Goal: Task Accomplishment & Management: Manage account settings

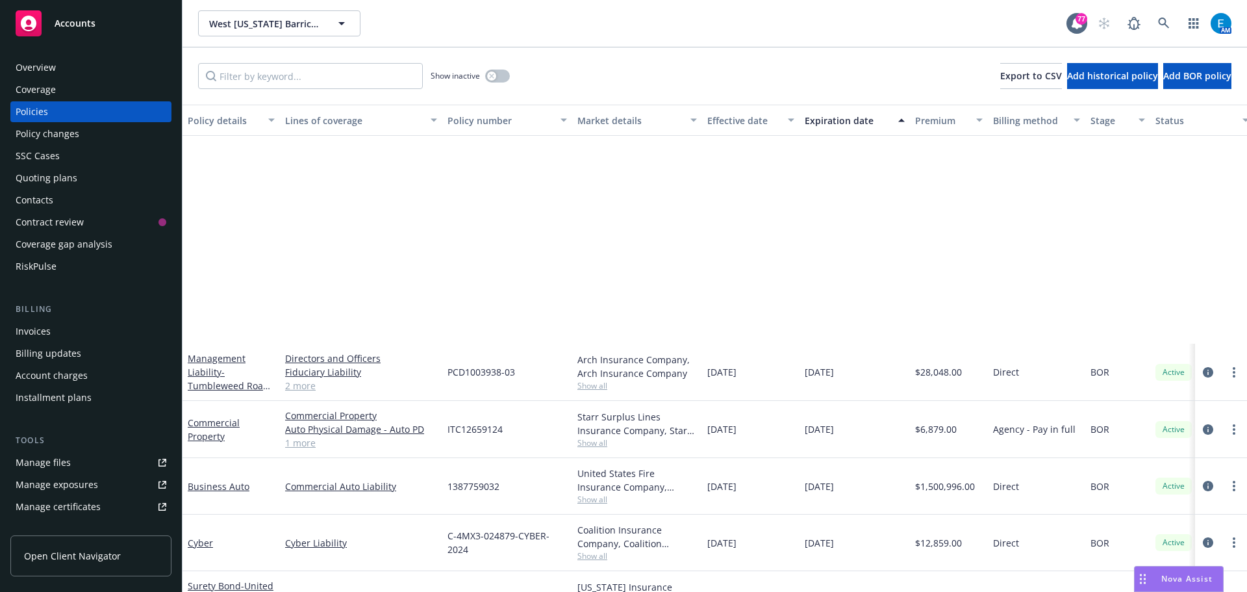
scroll to position [273, 0]
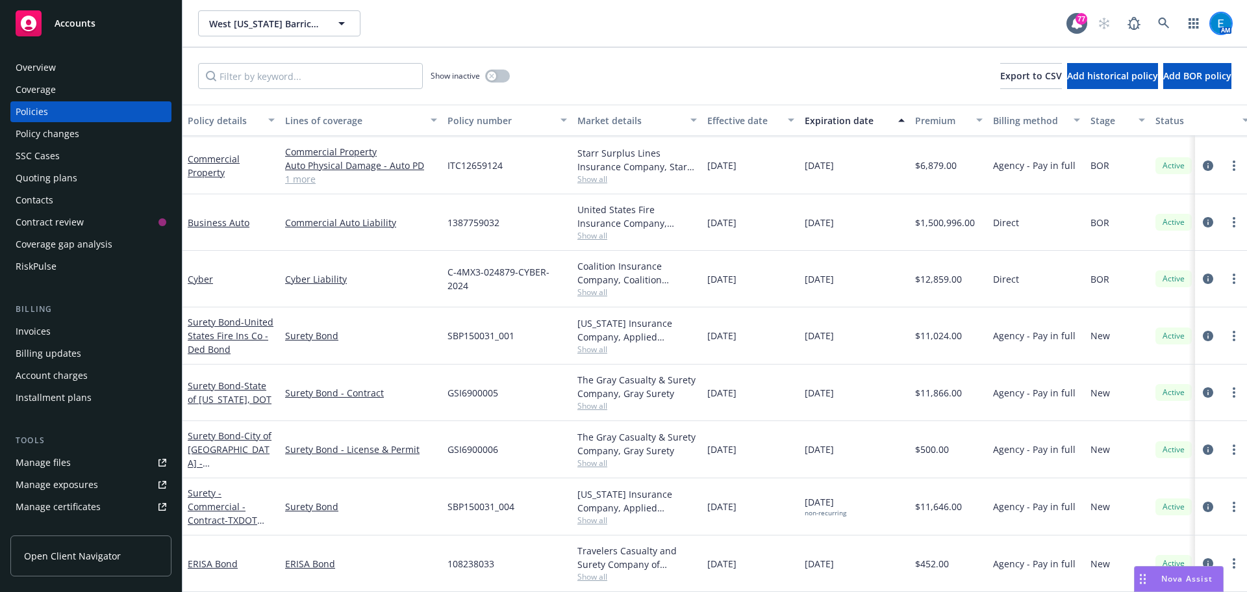
click at [1217, 26] on img at bounding box center [1221, 23] width 21 height 21
click at [1162, 19] on icon at bounding box center [1163, 23] width 11 height 11
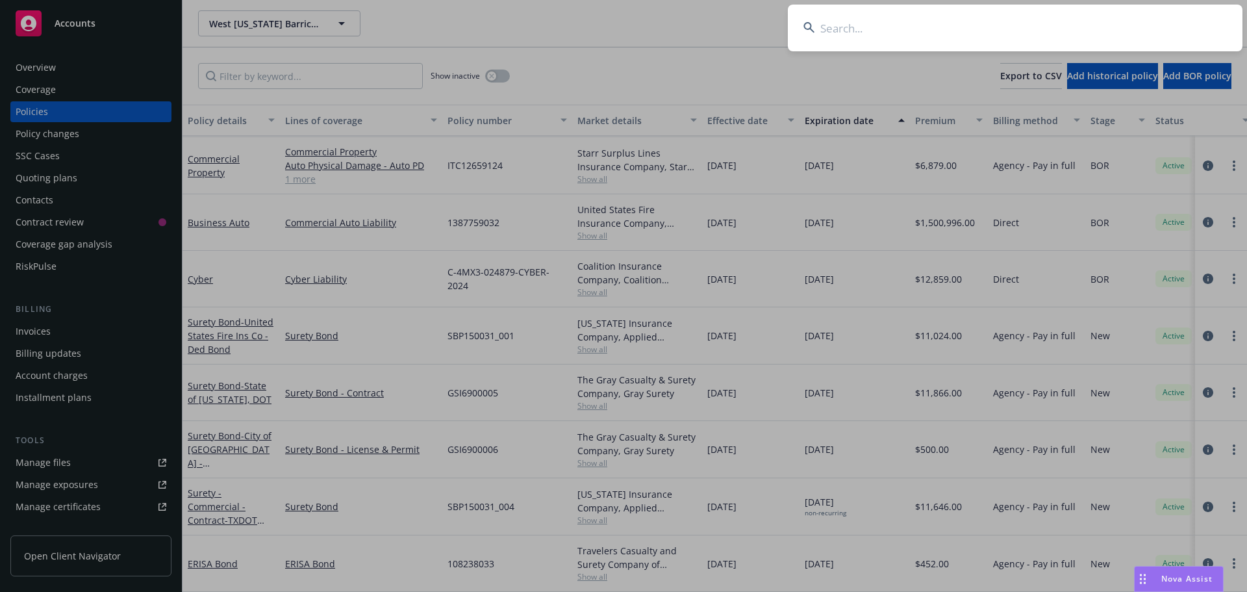
click at [1069, 23] on input at bounding box center [1015, 28] width 455 height 47
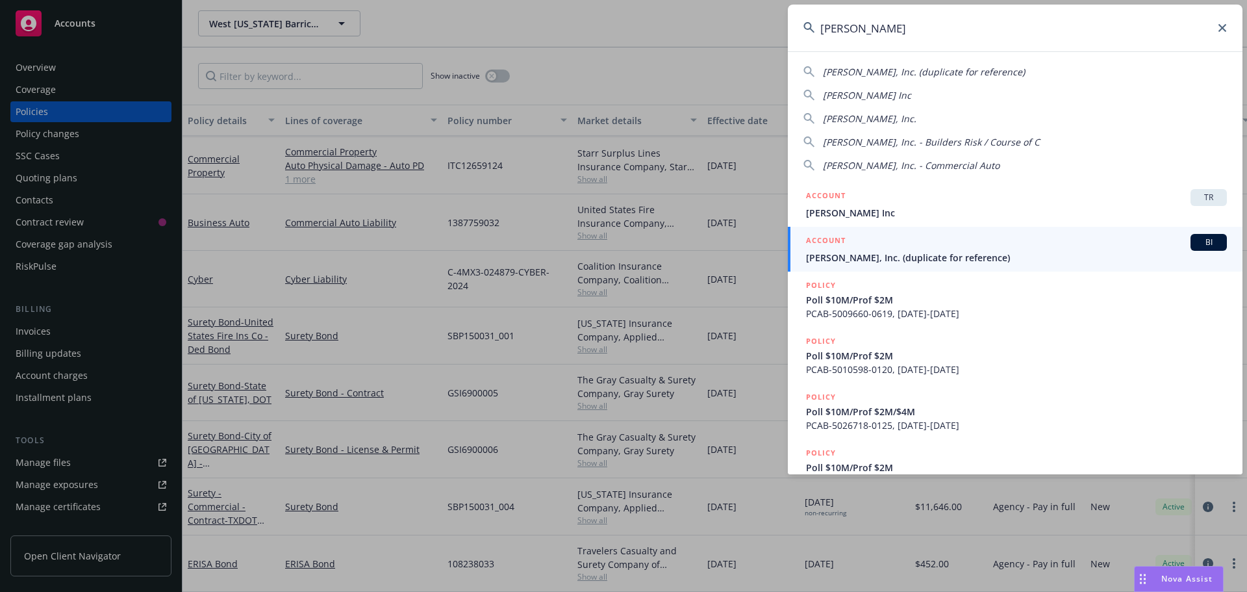
click at [861, 93] on span "[PERSON_NAME] Inc" at bounding box center [867, 95] width 88 height 12
type input "[PERSON_NAME] Inc"
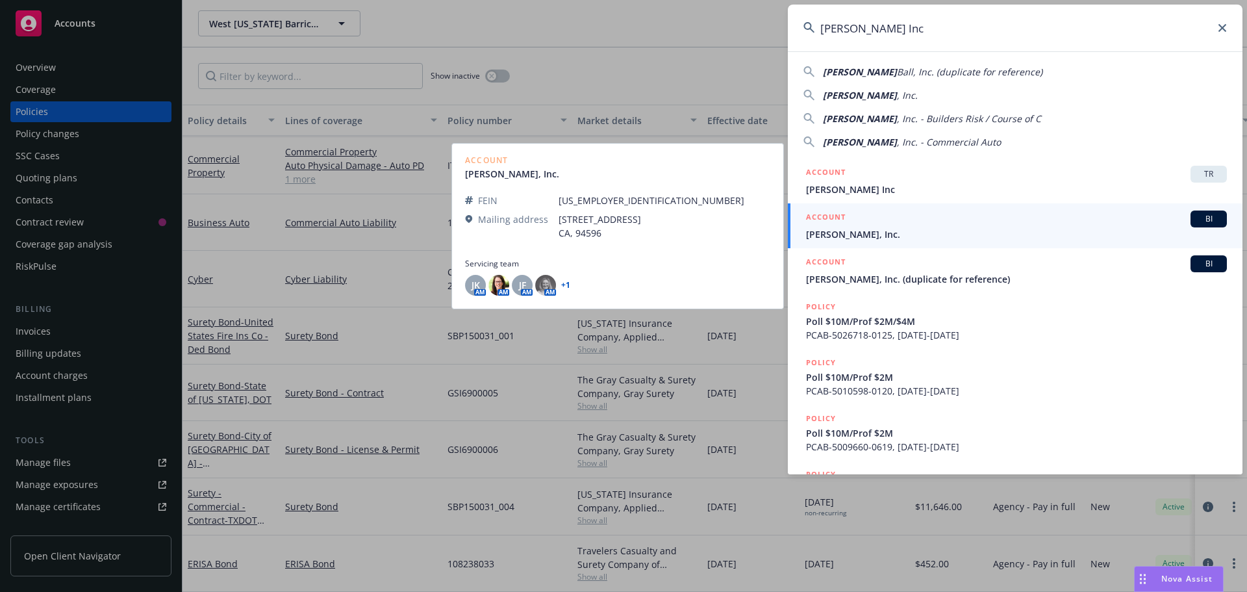
drag, startPoint x: 852, startPoint y: 236, endPoint x: 976, endPoint y: 279, distance: 132.1
click at [851, 236] on span "[PERSON_NAME], Inc." at bounding box center [1016, 234] width 421 height 14
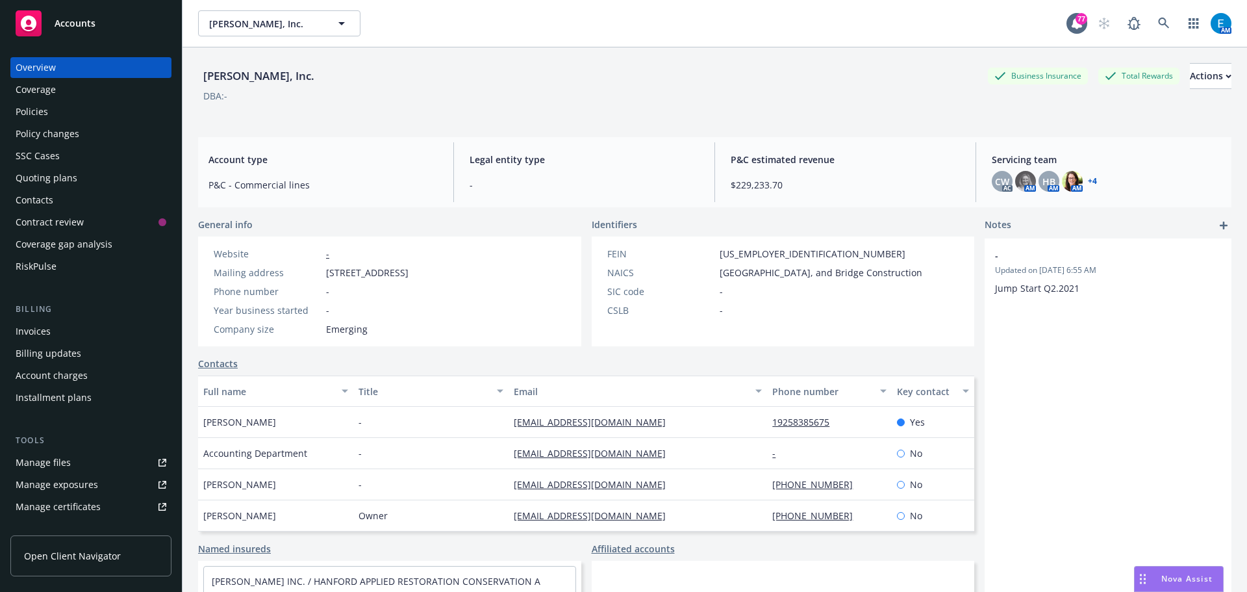
drag, startPoint x: 34, startPoint y: 112, endPoint x: 42, endPoint y: 112, distance: 7.8
click at [35, 112] on div "Policies" at bounding box center [32, 111] width 32 height 21
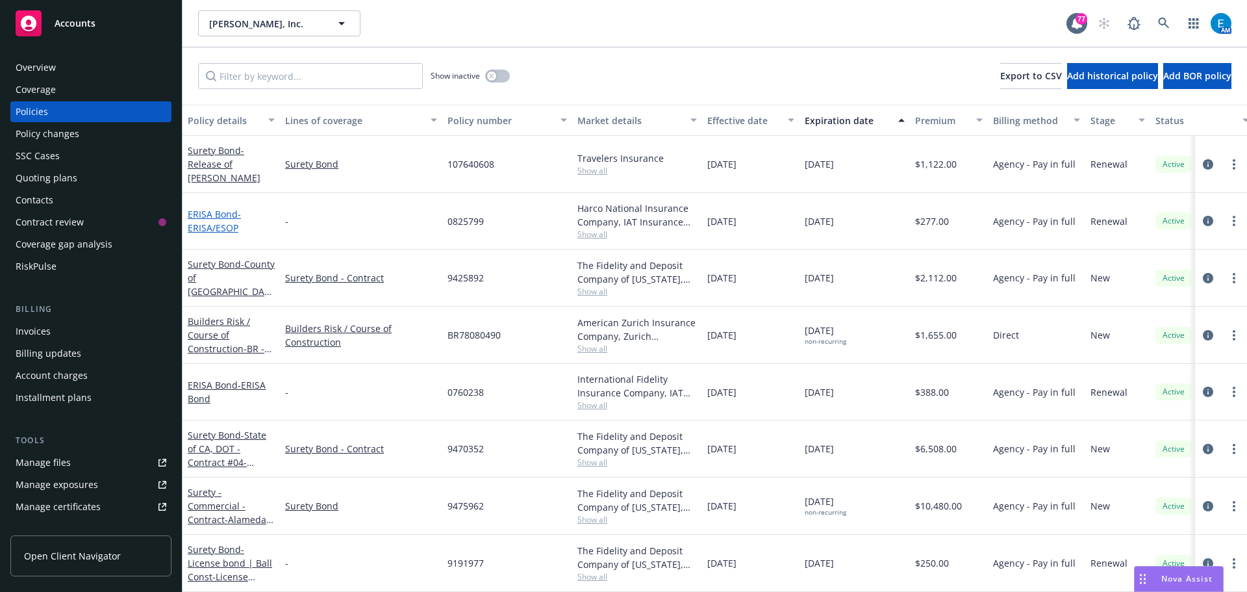
click at [207, 213] on link "ERISA Bond - ERISA/ESOP" at bounding box center [214, 221] width 53 height 26
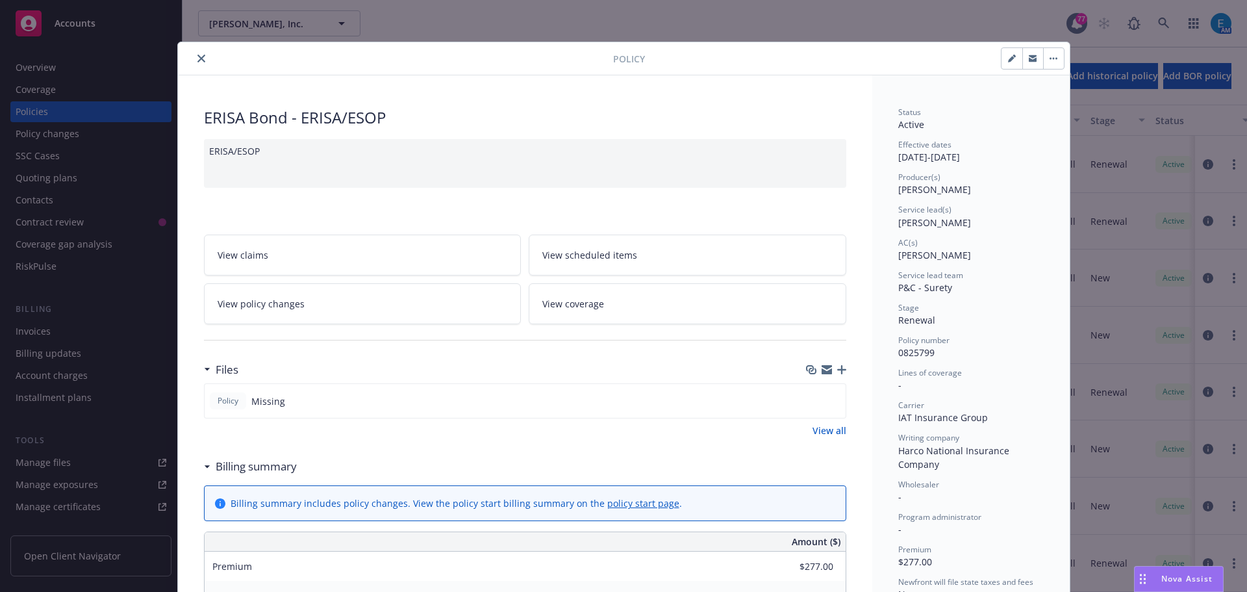
click at [1008, 58] on icon "button" at bounding box center [1012, 59] width 8 height 8
select select "RENEWAL"
select select "36"
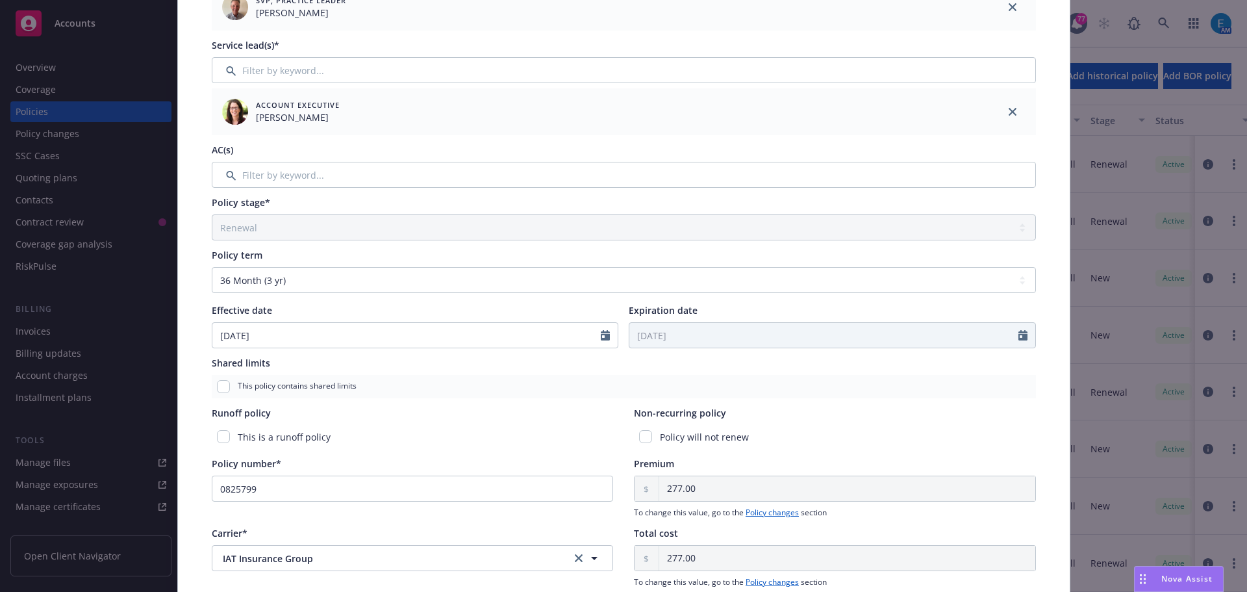
scroll to position [260, 0]
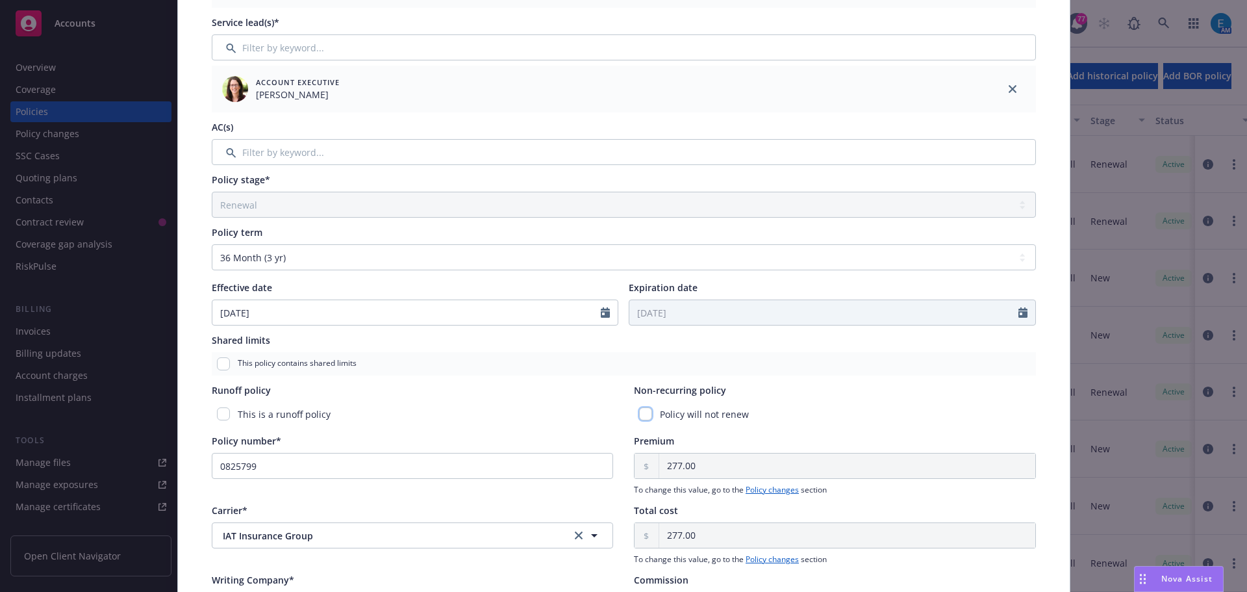
click at [639, 412] on input "checkbox" at bounding box center [645, 413] width 13 height 13
checkbox input "true"
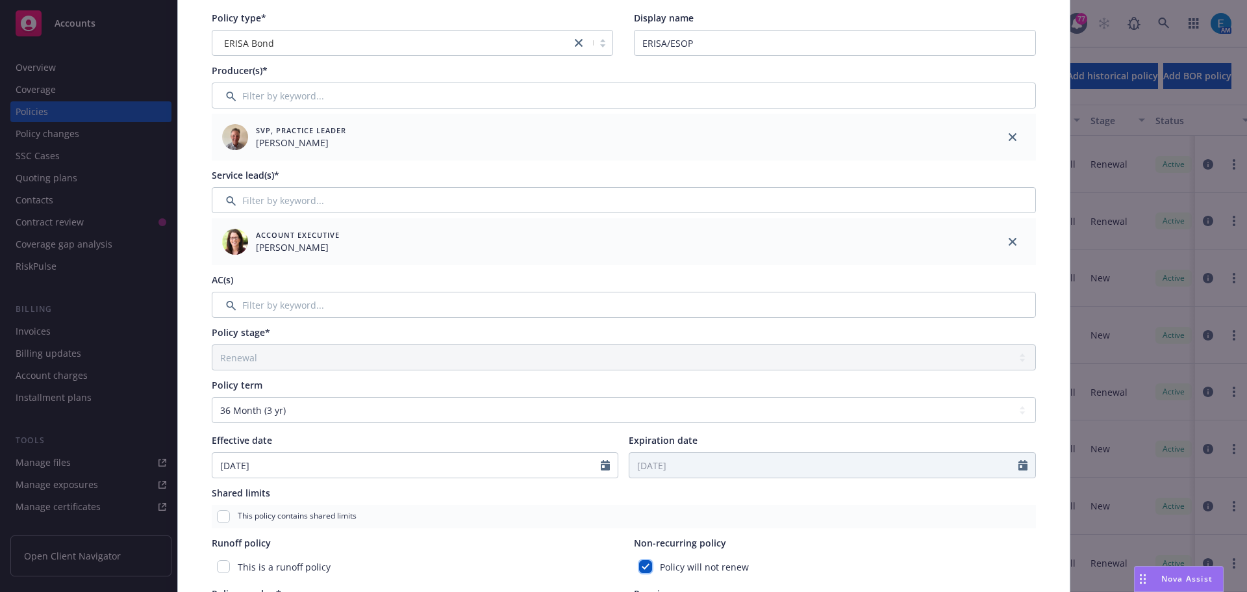
scroll to position [0, 0]
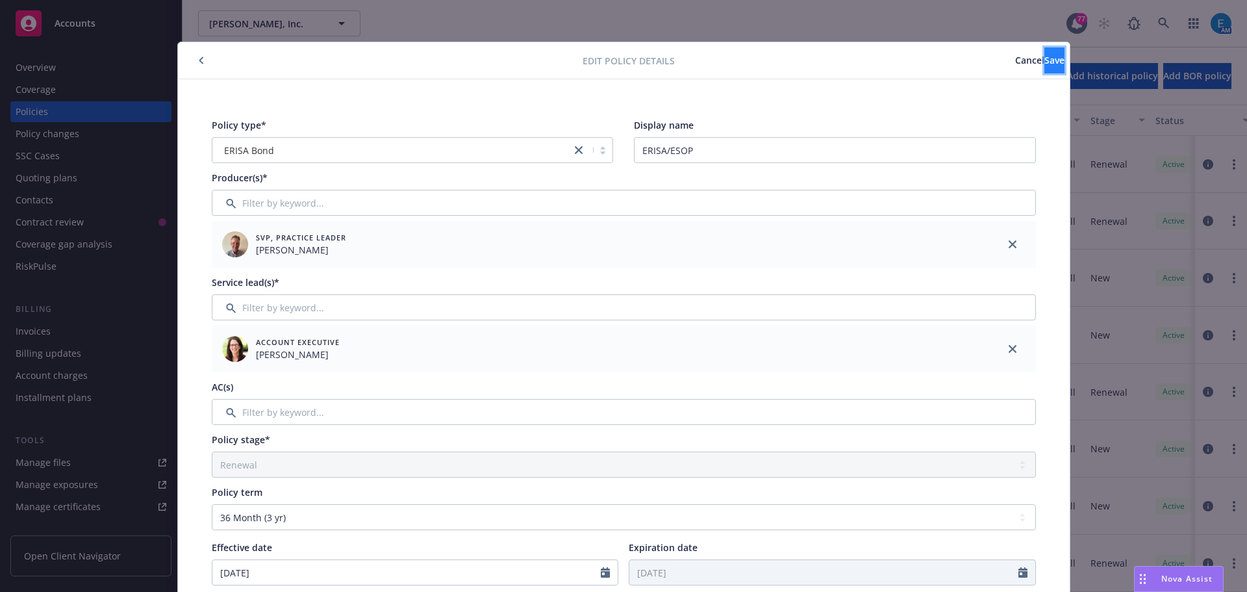
click at [1044, 57] on span "Save" at bounding box center [1054, 60] width 20 height 12
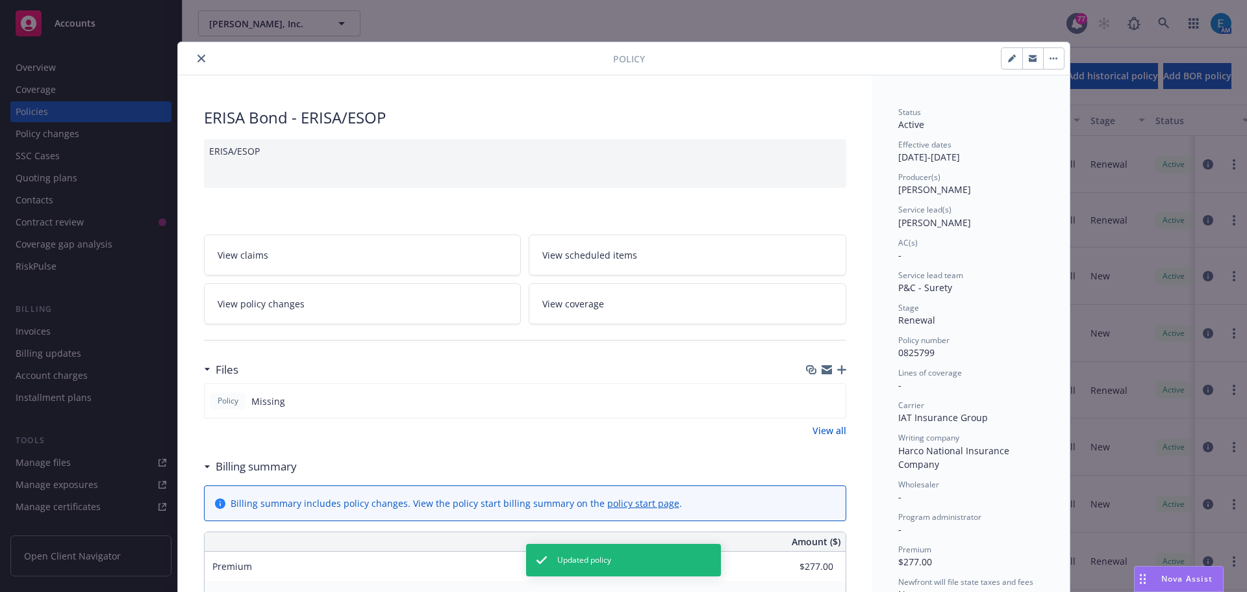
click at [197, 57] on icon "close" at bounding box center [201, 59] width 8 height 8
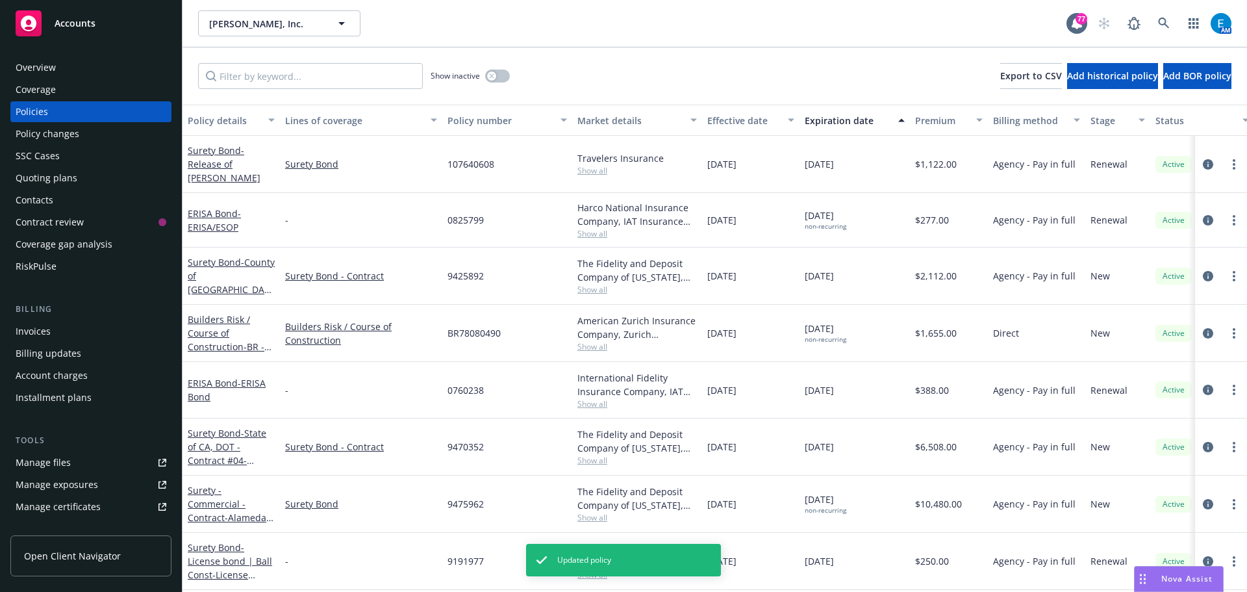
scroll to position [65, 0]
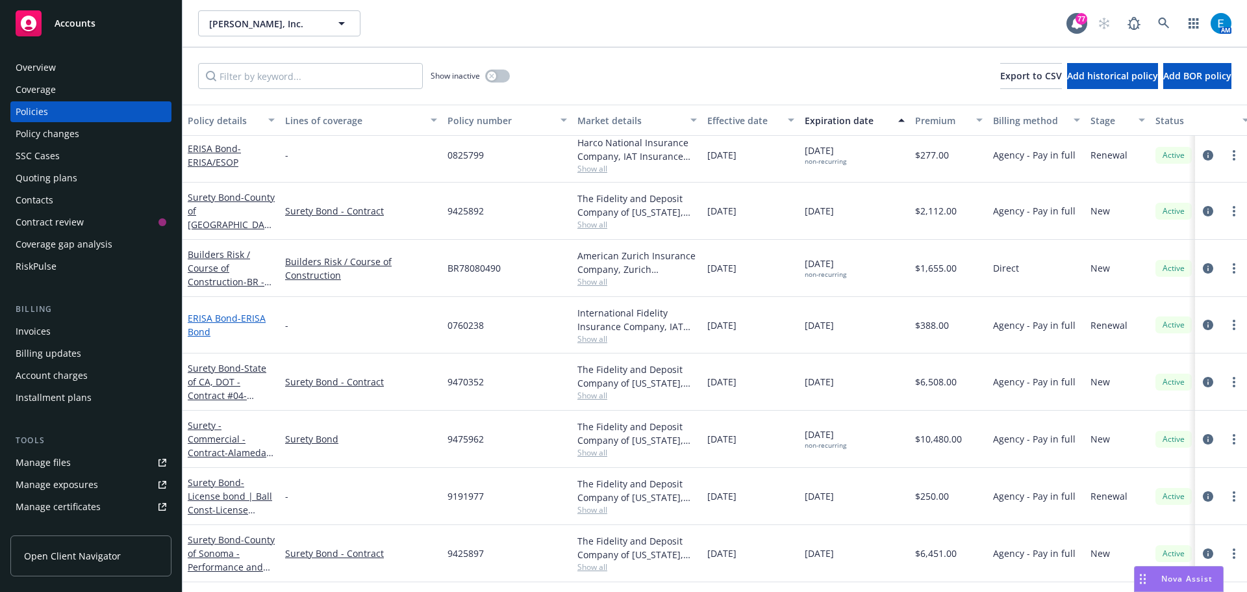
click at [225, 319] on link "ERISA Bond - ERISA Bond" at bounding box center [227, 325] width 78 height 26
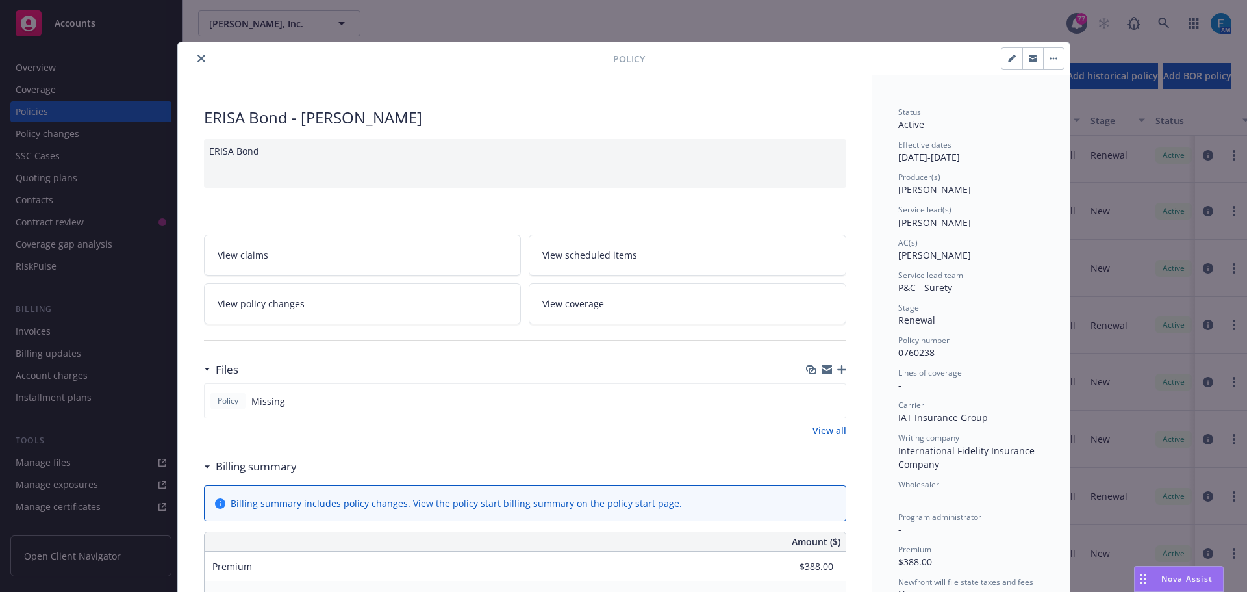
click at [1008, 58] on icon "button" at bounding box center [1012, 59] width 8 height 8
select select "RENEWAL"
select select "36"
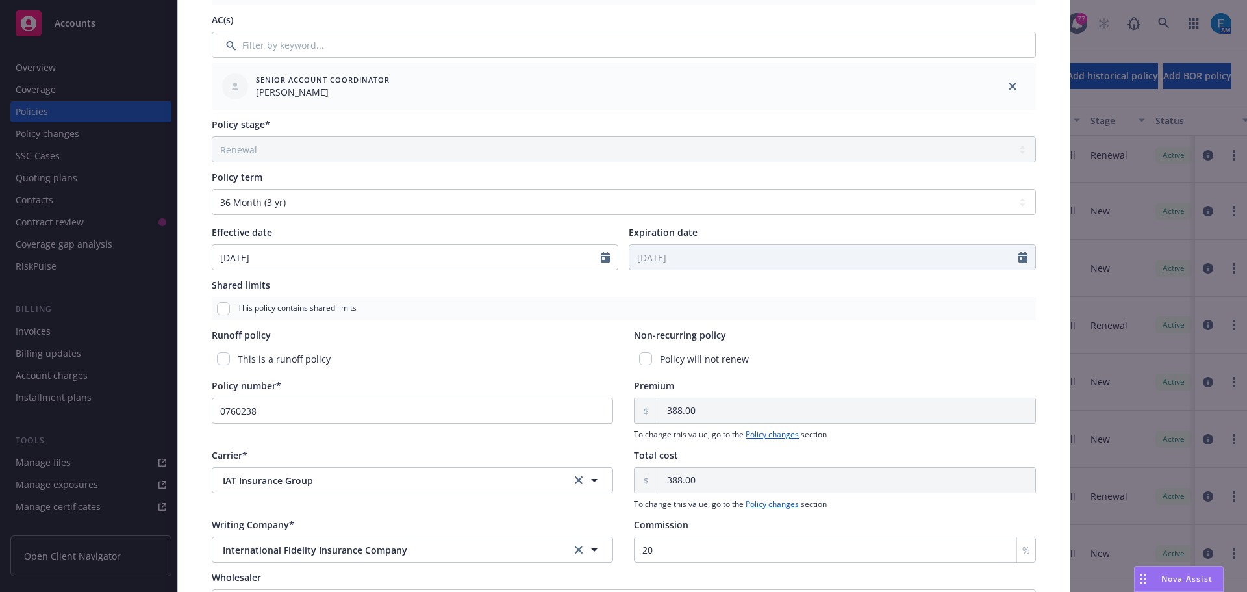
scroll to position [390, 0]
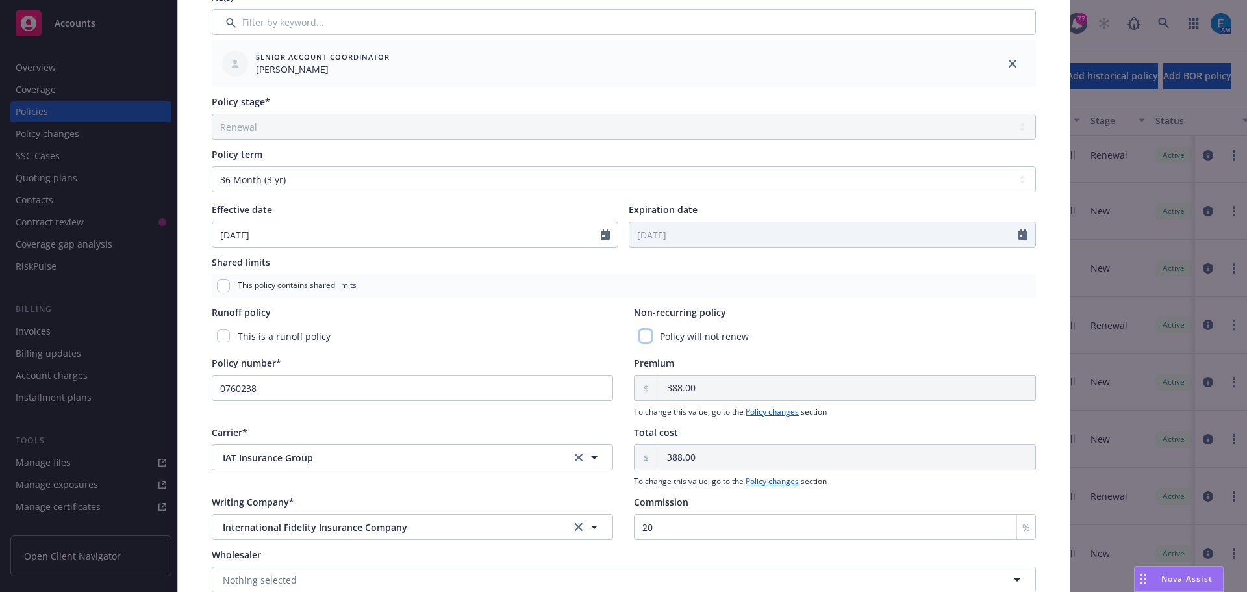
click at [640, 333] on input "checkbox" at bounding box center [645, 335] width 13 height 13
checkbox input "true"
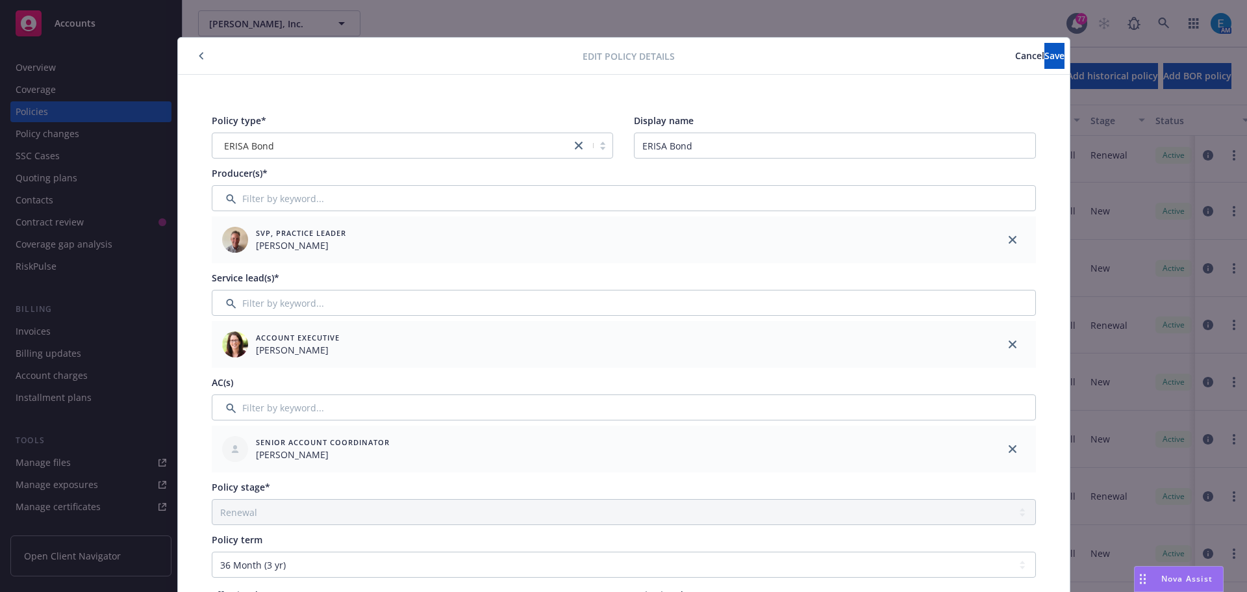
scroll to position [0, 0]
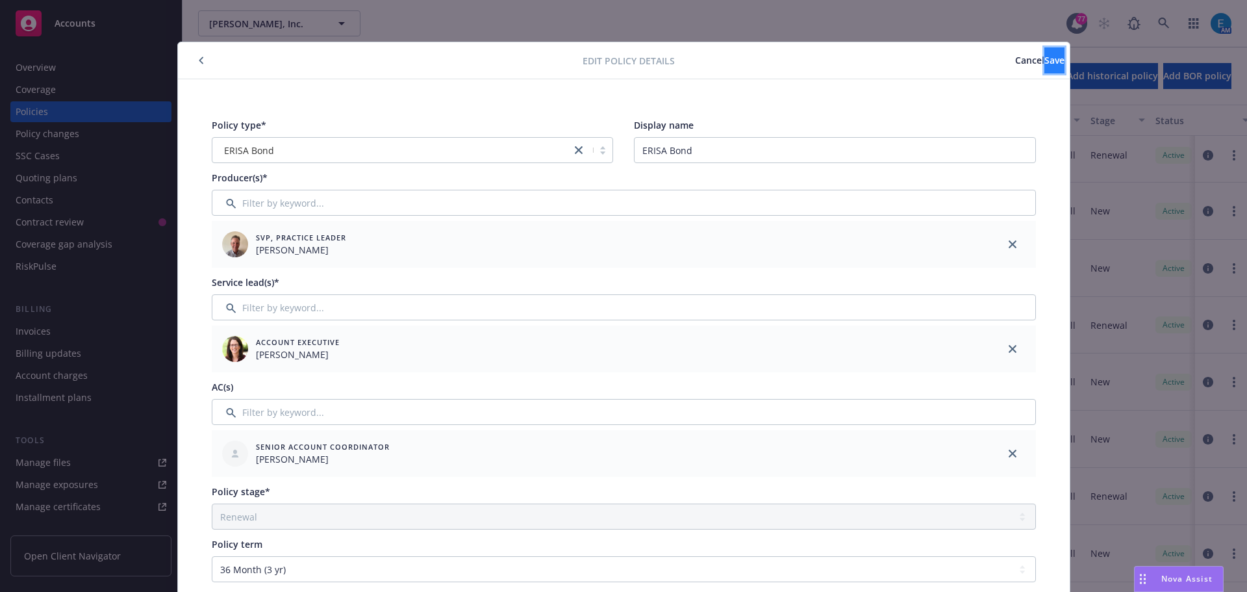
click at [1044, 66] on span "Save" at bounding box center [1054, 60] width 20 height 12
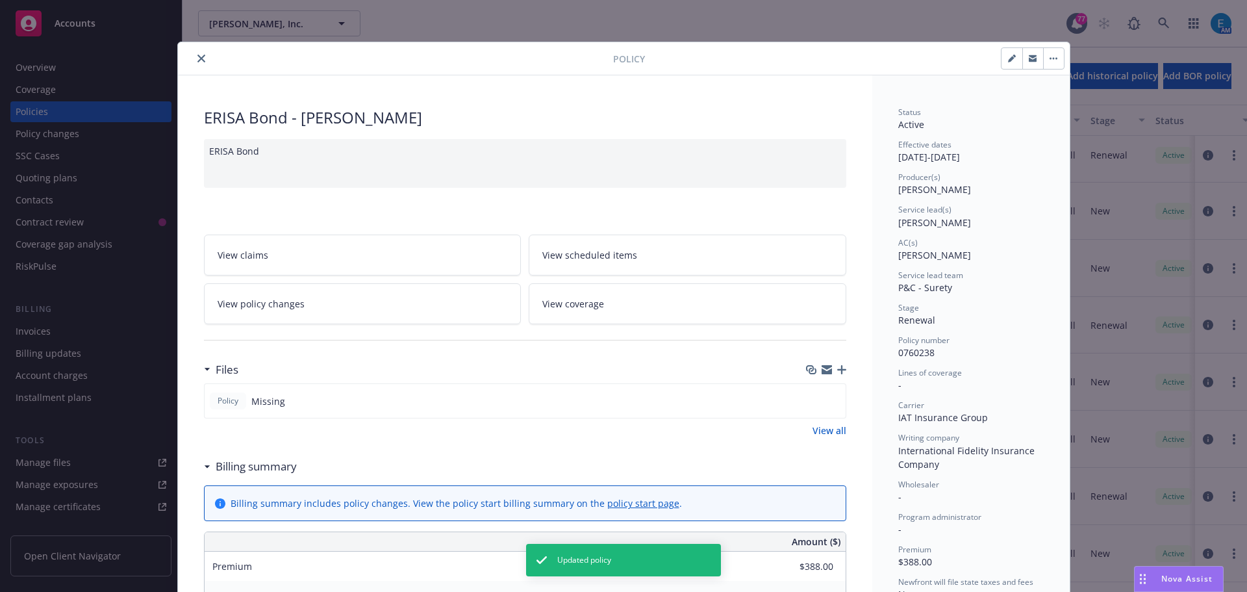
click at [197, 57] on icon "close" at bounding box center [201, 59] width 8 height 8
